Goal: Task Accomplishment & Management: Manage account settings

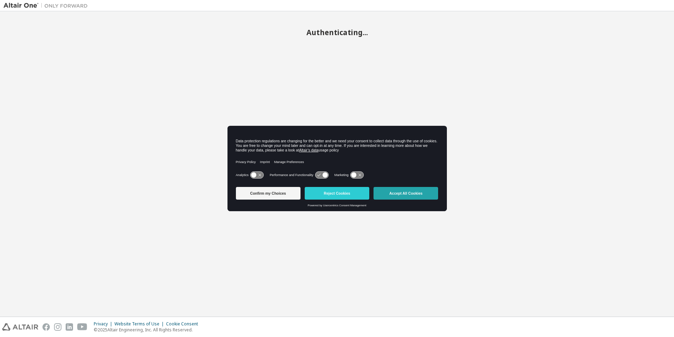
click at [426, 195] on button "Accept All Cookies" at bounding box center [406, 193] width 65 height 13
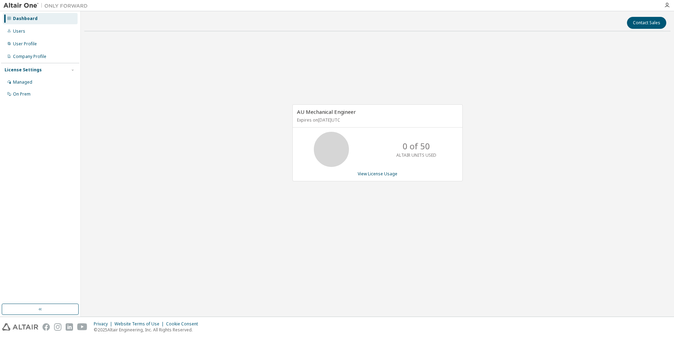
click at [291, 99] on div "AU Mechanical Engineer Expires on May 4, 2026 UTC 0 of 50 ALTAIR UNITS USED Vie…" at bounding box center [377, 146] width 586 height 219
drag, startPoint x: 0, startPoint y: 0, endPoint x: 235, endPoint y: 81, distance: 248.1
click at [234, 78] on div "AU Mechanical Engineer Expires on May 4, 2026 UTC 0 of 50 ALTAIR UNITS USED Vie…" at bounding box center [377, 146] width 586 height 219
click at [420, 146] on p "21 of 50" at bounding box center [416, 146] width 32 height 12
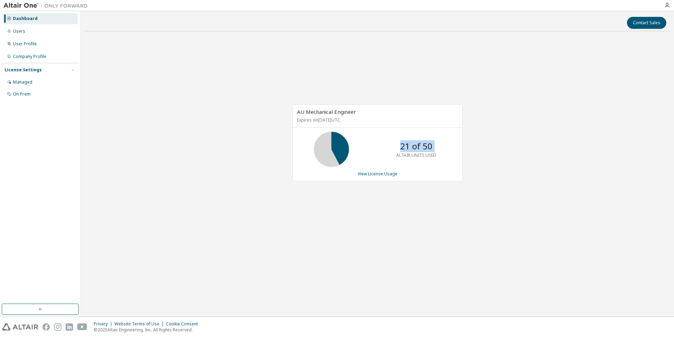
drag, startPoint x: 420, startPoint y: 146, endPoint x: 419, endPoint y: 153, distance: 6.8
click at [420, 147] on p "21 of 50" at bounding box center [416, 146] width 32 height 12
click at [417, 157] on p "ALTAIR UNITS USED" at bounding box center [416, 155] width 40 height 6
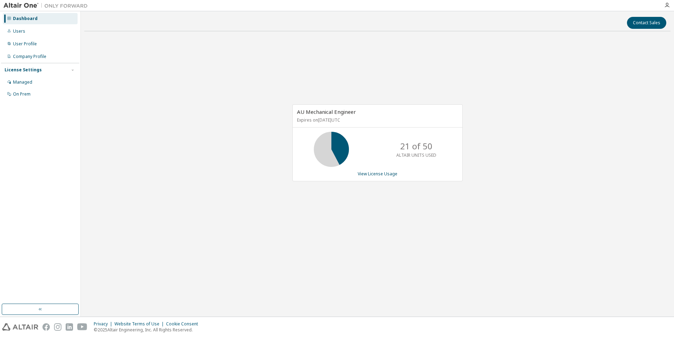
click at [560, 179] on div "AU Mechanical Engineer Expires on May 4, 2026 UTC 21 of 50 ALTAIR UNITS USED Vi…" at bounding box center [377, 146] width 586 height 219
click at [276, 114] on div "AU Mechanical Engineer Expires on May 4, 2026 UTC 21 of 50 ALTAIR UNITS USED Vi…" at bounding box center [377, 146] width 586 height 219
click at [276, 114] on div "AU Mechanical Engineer Expires on [DATE] UTC 21 of 50 ALTAIR UNITS USED View Li…" at bounding box center [377, 146] width 586 height 219
click at [275, 87] on div "AU Mechanical Engineer Expires on [DATE] UTC 21 of 50 ALTAIR UNITS USED View Li…" at bounding box center [377, 146] width 586 height 219
click at [373, 171] on link "View License Usage" at bounding box center [378, 174] width 40 height 6
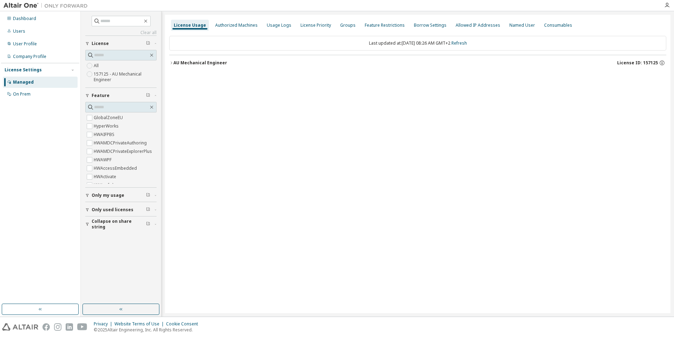
click at [171, 61] on icon "button" at bounding box center [171, 63] width 4 height 4
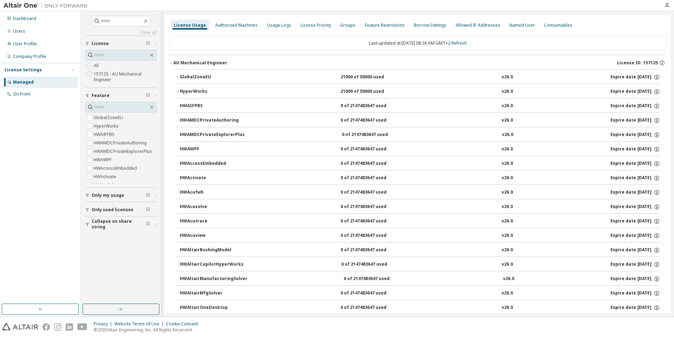
click at [197, 43] on div "Last updated at: Mon 2025-10-13 08:26 AM GMT+2 Refresh" at bounding box center [417, 43] width 497 height 15
click at [238, 39] on div "Last updated at: Mon 2025-10-13 08:26 AM GMT+2 Refresh" at bounding box center [417, 43] width 497 height 15
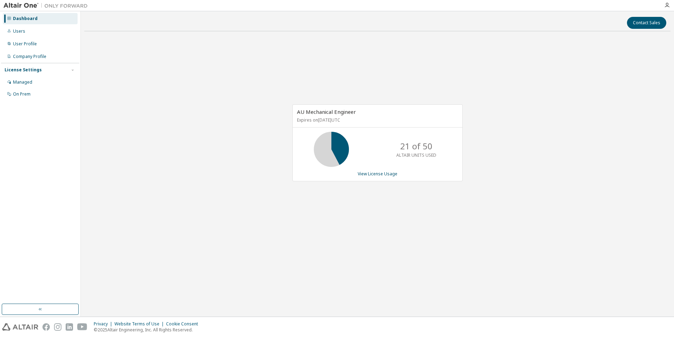
click at [446, 82] on div "AU Mechanical Engineer Expires on May 4, 2026 UTC 21 of 50 ALTAIR UNITS USED Vi…" at bounding box center [377, 146] width 586 height 219
click at [397, 85] on div "AU Mechanical Engineer Expires on May 4, 2026 UTC 21 of 50 ALTAIR UNITS USED Vi…" at bounding box center [377, 146] width 586 height 219
click at [287, 76] on div "AU Mechanical Engineer Expires on [DATE] UTC 21 of 50 ALTAIR UNITS USED View Li…" at bounding box center [377, 146] width 586 height 219
click at [287, 76] on div "AU Mechanical Engineer Expires on May 4, 2026 UTC 21 of 50 ALTAIR UNITS USED Vi…" at bounding box center [377, 146] width 586 height 219
click at [148, 107] on div "AU Mechanical Engineer Expires on [DATE] UTC 21 of 50 ALTAIR UNITS USED View Li…" at bounding box center [377, 146] width 586 height 219
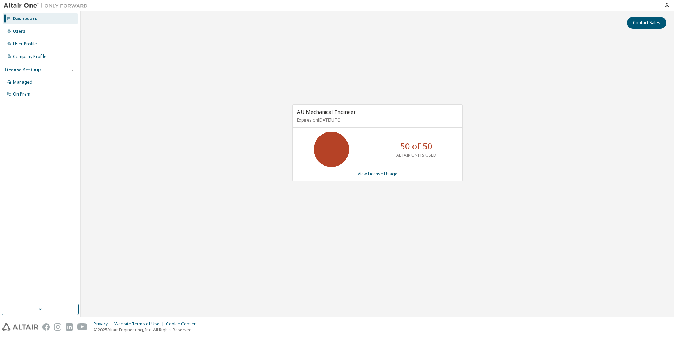
click at [417, 101] on div "AU Mechanical Engineer Expires on May 4, 2026 UTC 50 of 50 ALTAIR UNITS USED Vi…" at bounding box center [377, 146] width 586 height 219
click at [382, 172] on link "View License Usage" at bounding box center [378, 174] width 40 height 6
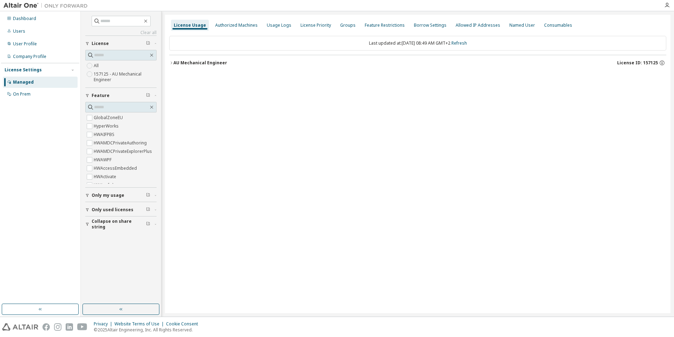
click at [105, 193] on span "Only my usage" at bounding box center [108, 195] width 33 height 6
click at [204, 63] on div "AU Mechanical Engineer" at bounding box center [200, 63] width 54 height 6
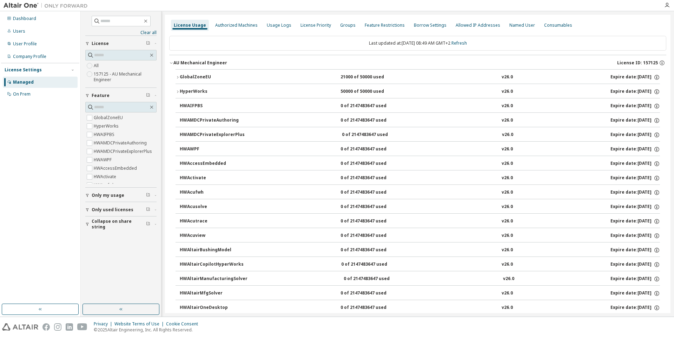
click at [111, 193] on span "Only my usage" at bounding box center [108, 195] width 33 height 6
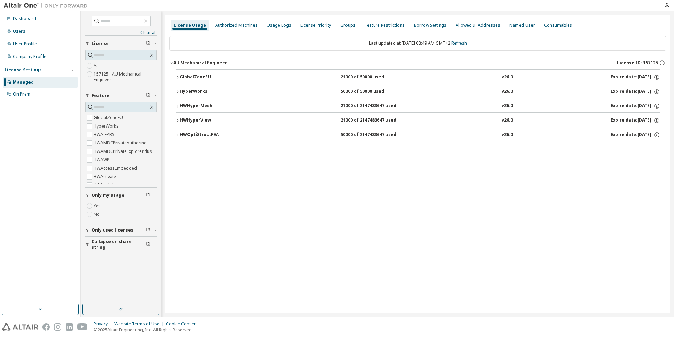
click at [293, 164] on div "License Usage Authorized Machines Usage Logs License Priority Groups Feature Re…" at bounding box center [418, 164] width 506 height 298
click at [248, 24] on div "Authorized Machines" at bounding box center [236, 25] width 42 height 6
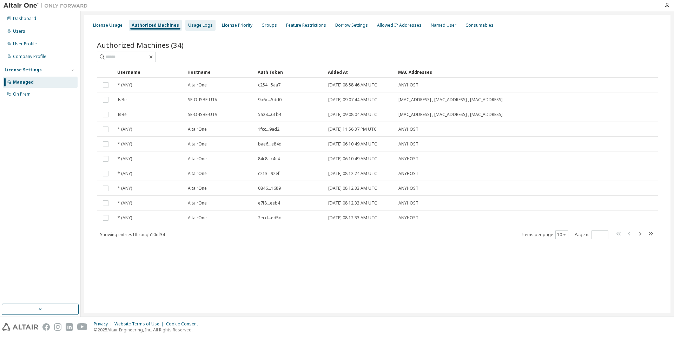
click at [202, 24] on div "Usage Logs" at bounding box center [200, 25] width 25 height 6
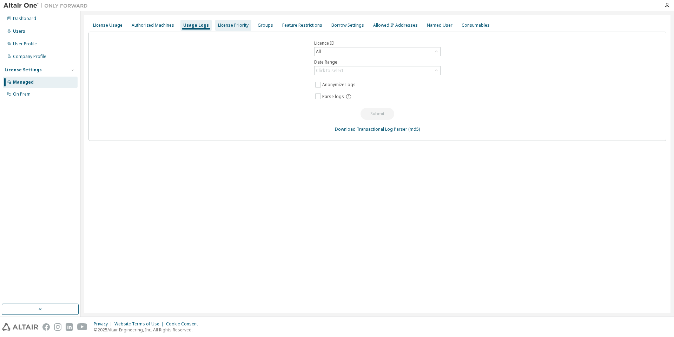
click at [236, 24] on div "License Priority" at bounding box center [233, 25] width 31 height 6
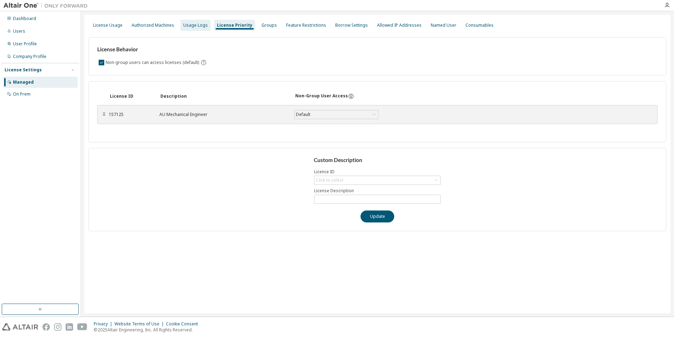
click at [195, 26] on div "Usage Logs" at bounding box center [195, 25] width 25 height 6
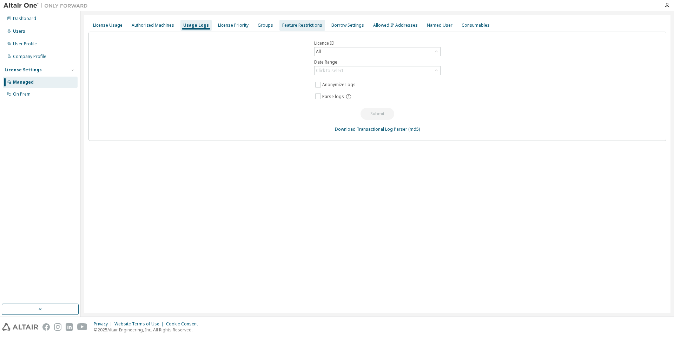
click at [279, 25] on div "Feature Restrictions" at bounding box center [302, 25] width 46 height 11
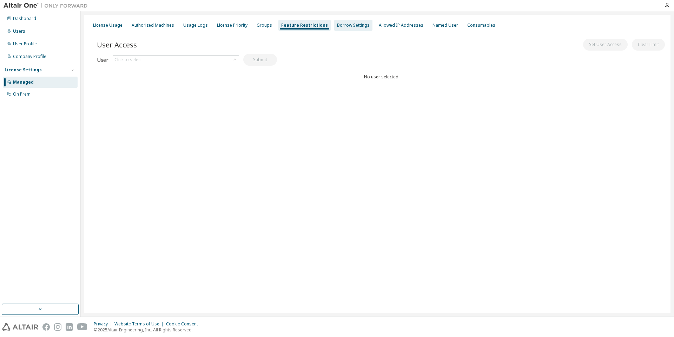
click at [337, 22] on div "Borrow Settings" at bounding box center [353, 25] width 33 height 6
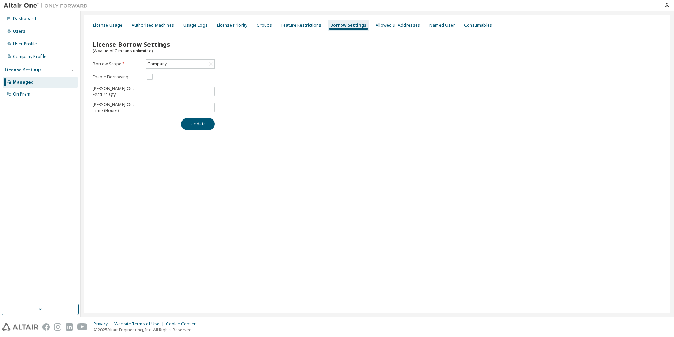
click at [382, 19] on div "License Usage Authorized Machines Usage Logs License Priority Groups Feature Re…" at bounding box center [377, 164] width 586 height 298
click at [385, 22] on div "Allowed IP Addresses" at bounding box center [398, 25] width 50 height 11
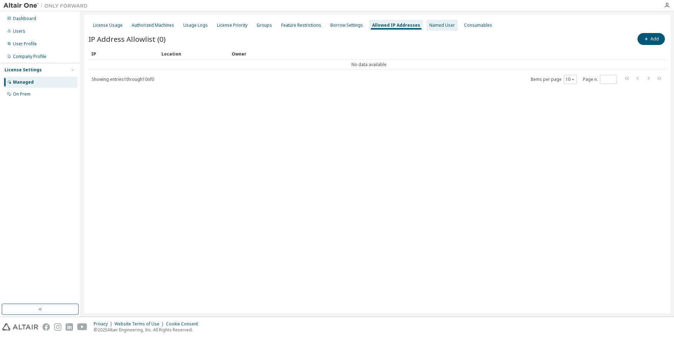
click at [438, 24] on div "Named User" at bounding box center [442, 25] width 26 height 6
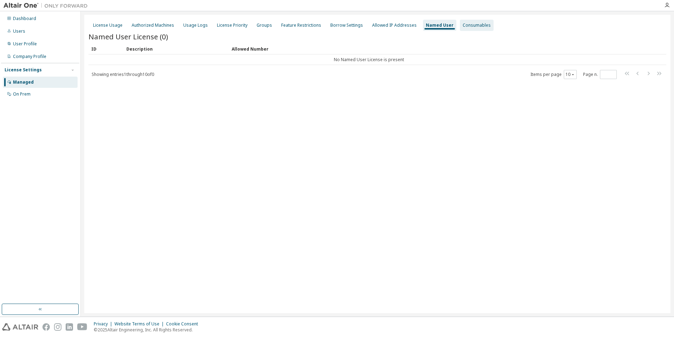
click at [465, 23] on div "Consumables" at bounding box center [477, 25] width 28 height 6
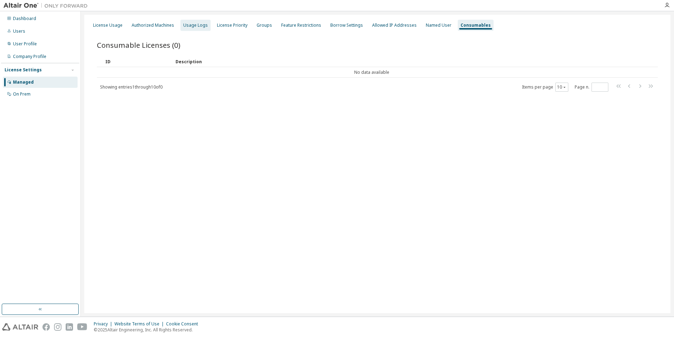
click at [192, 22] on div "Usage Logs" at bounding box center [195, 25] width 30 height 11
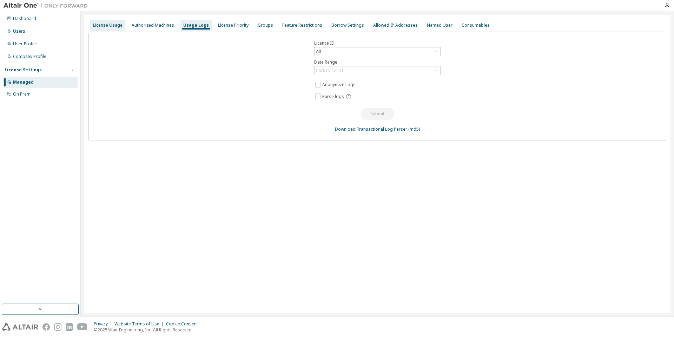
click at [124, 24] on div "License Usage" at bounding box center [107, 25] width 35 height 11
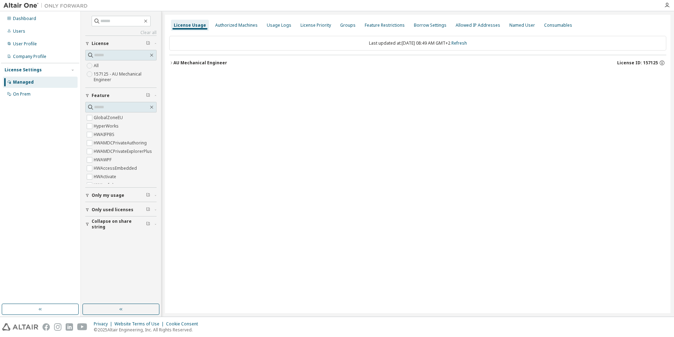
click at [151, 209] on div "Only used licenses" at bounding box center [123, 210] width 63 height 6
click at [170, 59] on button "AU Mechanical Engineer License ID: 157125" at bounding box center [417, 62] width 497 height 15
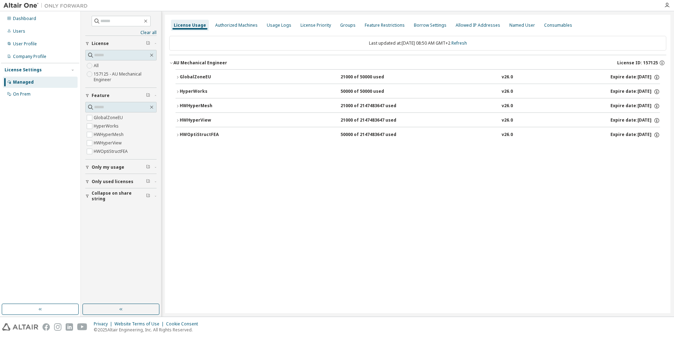
click at [195, 61] on div "AU Mechanical Engineer" at bounding box center [200, 63] width 54 height 6
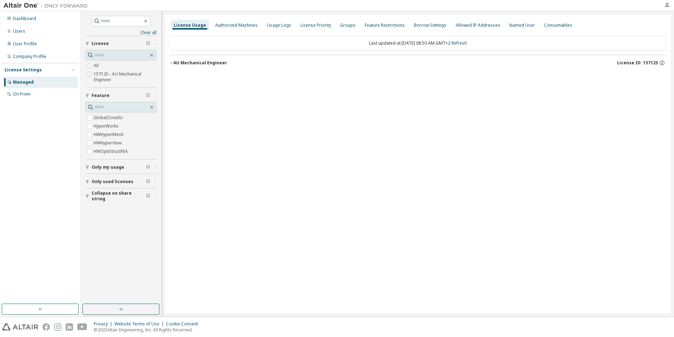
click at [195, 61] on div "AU Mechanical Engineer" at bounding box center [200, 63] width 54 height 6
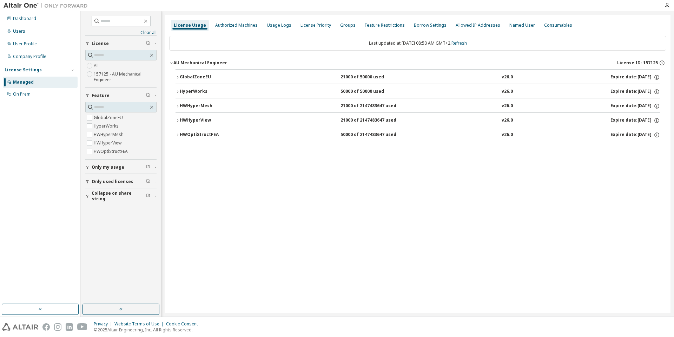
click at [367, 200] on div "License Usage Authorized Machines Usage Logs License Priority Groups Feature Re…" at bounding box center [418, 164] width 506 height 298
drag, startPoint x: 503, startPoint y: 140, endPoint x: 524, endPoint y: 8, distance: 134.3
